Goal: Navigation & Orientation: Find specific page/section

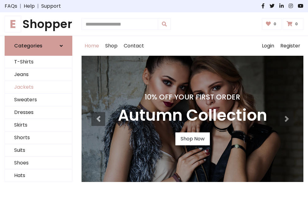
click at [38, 87] on link "Jackets" at bounding box center [38, 87] width 67 height 13
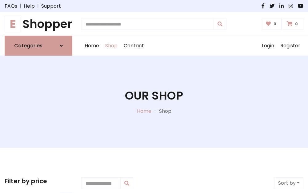
scroll to position [278, 0]
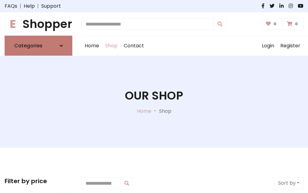
click at [38, 46] on h6 "Categories" at bounding box center [28, 46] width 28 height 6
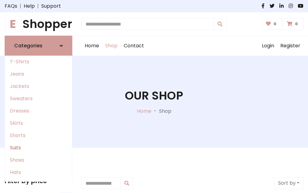
click at [38, 148] on link "Suits" at bounding box center [38, 148] width 67 height 12
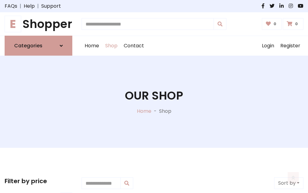
scroll to position [445, 0]
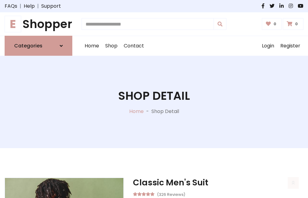
scroll to position [575, 0]
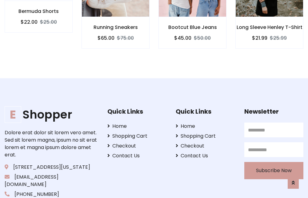
scroll to position [575, 0]
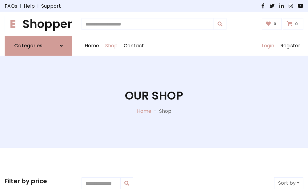
click at [268, 46] on link "Login" at bounding box center [268, 46] width 18 height 20
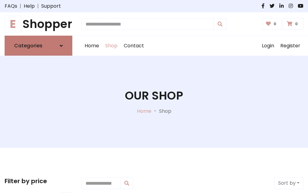
click at [61, 46] on icon at bounding box center [61, 45] width 3 height 5
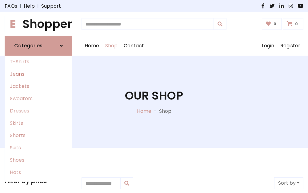
click at [38, 74] on link "Jeans" at bounding box center [38, 74] width 67 height 12
